Goal: Check status: Verify the current state of an ongoing process or item

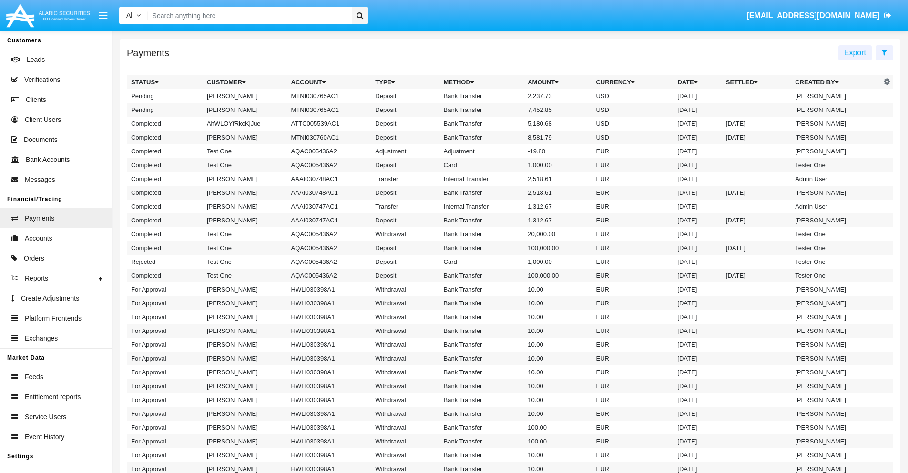
click at [884, 52] on icon at bounding box center [884, 53] width 6 height 8
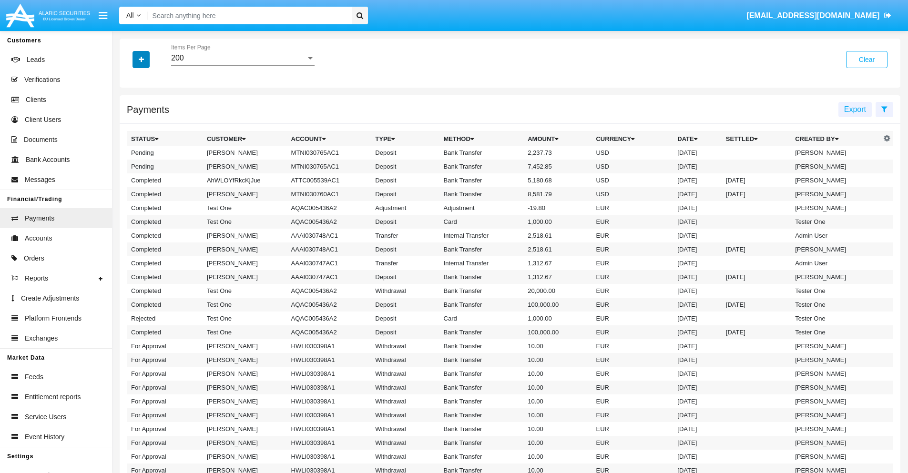
click at [141, 59] on icon "button" at bounding box center [141, 59] width 5 height 7
click at [149, 79] on span "Status" at bounding box center [149, 78] width 21 height 11
click at [131, 83] on input "Status" at bounding box center [131, 83] width 0 height 0
checkbox input "true"
click at [141, 59] on icon "button" at bounding box center [141, 59] width 5 height 7
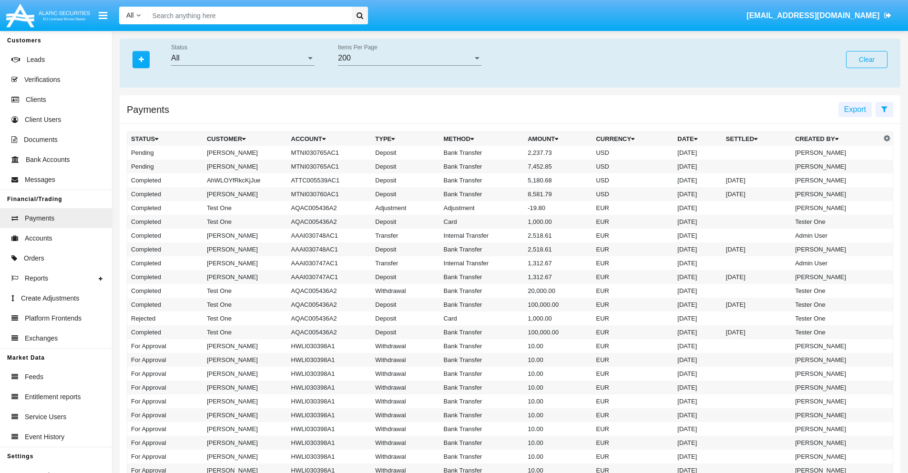
click at [243, 58] on div "All" at bounding box center [238, 58] width 135 height 9
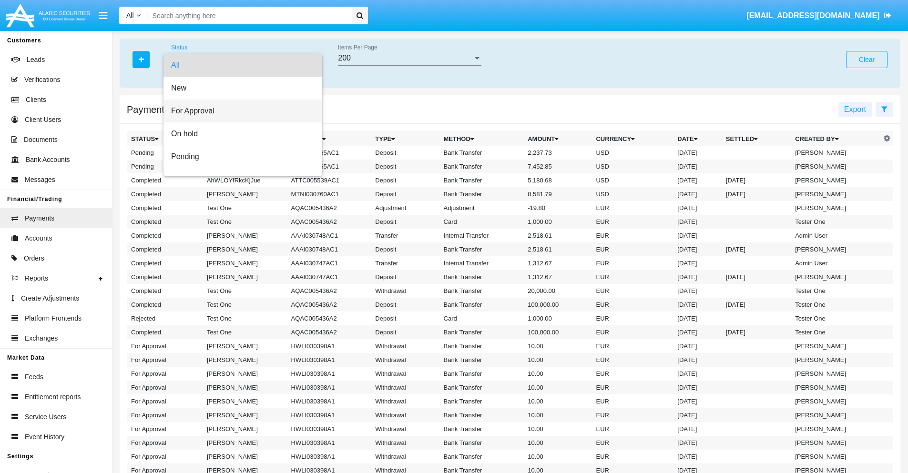
click at [239, 111] on span "For Approval" at bounding box center [242, 111] width 143 height 23
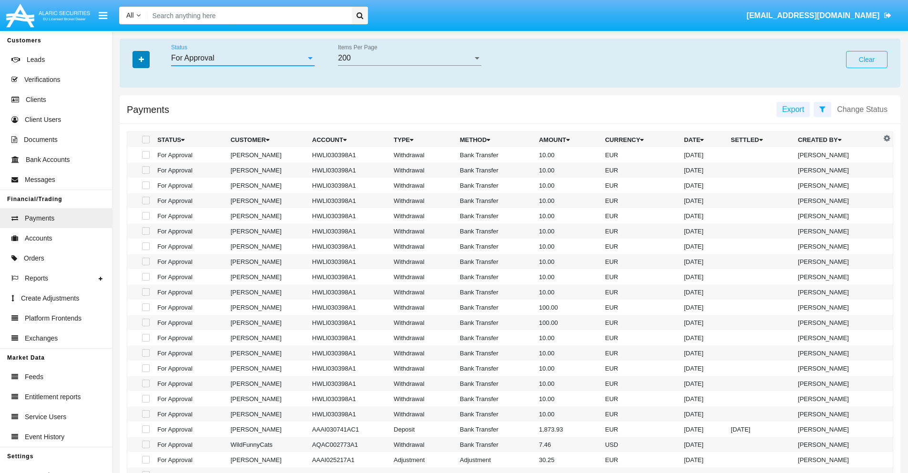
click at [141, 59] on icon "button" at bounding box center [141, 59] width 5 height 7
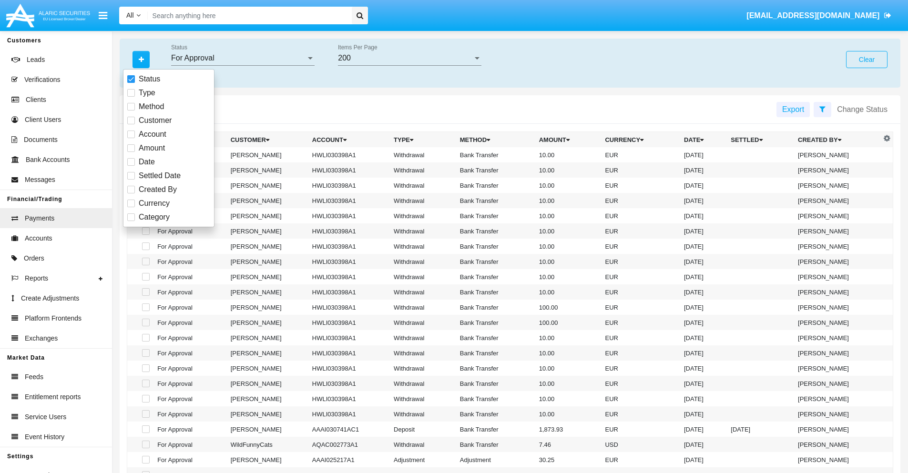
click at [154, 203] on span "Currency" at bounding box center [154, 203] width 31 height 11
click at [131, 207] on input "Currency" at bounding box center [131, 207] width 0 height 0
checkbox input "true"
click at [141, 59] on icon "button" at bounding box center [141, 59] width 5 height 7
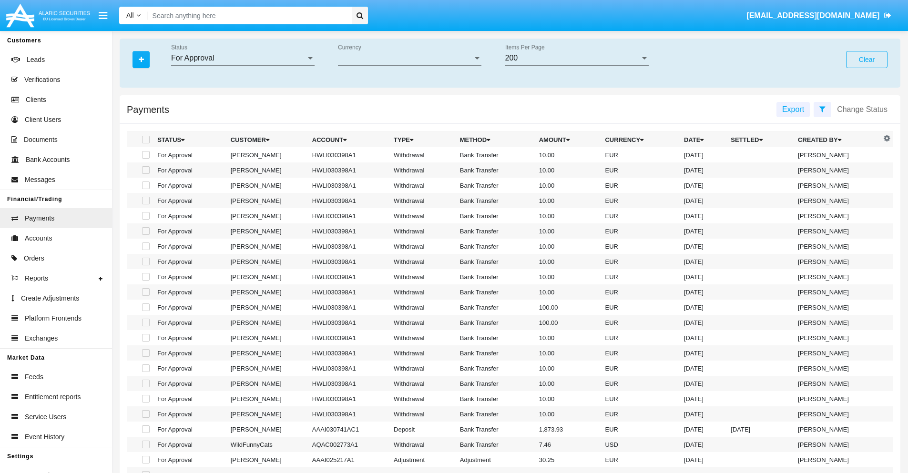
click at [409, 58] on span "Currency" at bounding box center [405, 58] width 135 height 9
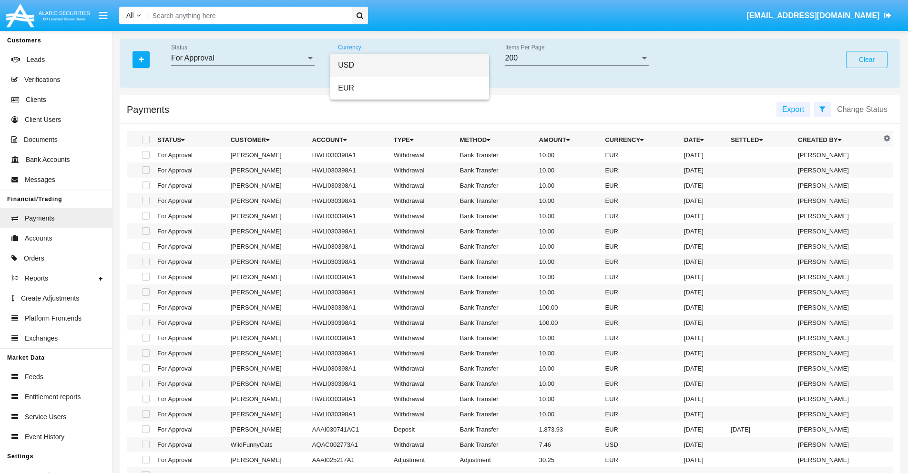
click at [409, 65] on span "USD" at bounding box center [409, 65] width 143 height 23
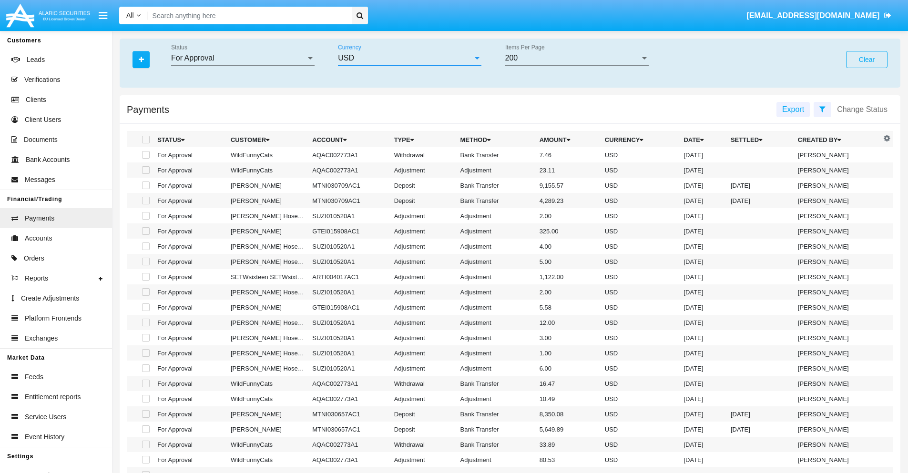
click at [145, 155] on span at bounding box center [146, 155] width 8 height 8
click at [145, 159] on input "checkbox" at bounding box center [145, 159] width 0 height 0
checkbox input "true"
click at [145, 170] on span at bounding box center [146, 170] width 8 height 8
click at [145, 174] on input "checkbox" at bounding box center [145, 174] width 0 height 0
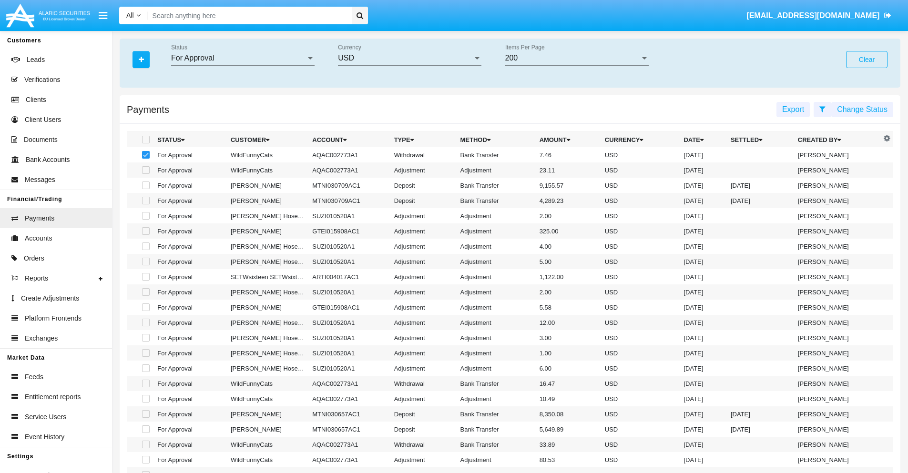
checkbox input "true"
